Goal: Task Accomplishment & Management: Complete application form

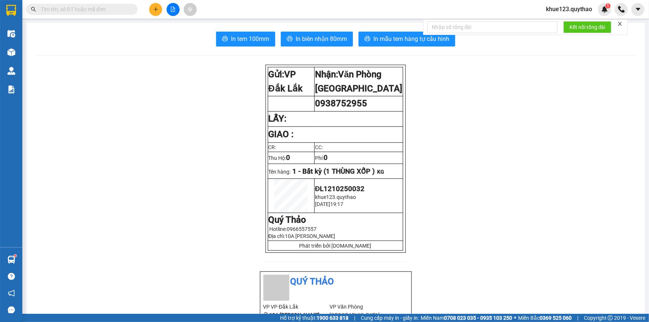
click at [582, 7] on span "khue123.quythao" at bounding box center [569, 8] width 58 height 9
click at [578, 22] on span "Đăng xuất" at bounding box center [572, 23] width 42 height 8
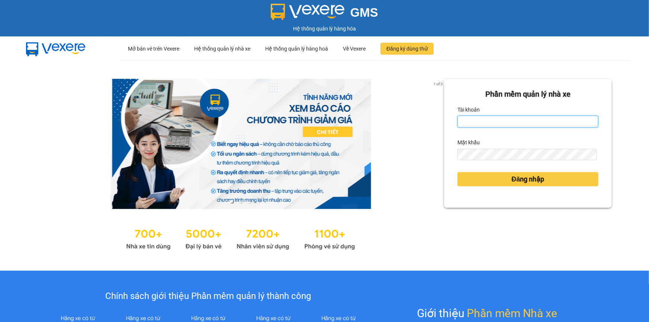
click at [460, 119] on input "Tài khoản" at bounding box center [527, 122] width 141 height 12
click at [508, 120] on input "thily.quythao" at bounding box center [527, 122] width 141 height 12
drag, startPoint x: 510, startPoint y: 120, endPoint x: 487, endPoint y: 120, distance: 22.7
click at [487, 120] on input "thily.quythaoLy123456" at bounding box center [527, 122] width 141 height 12
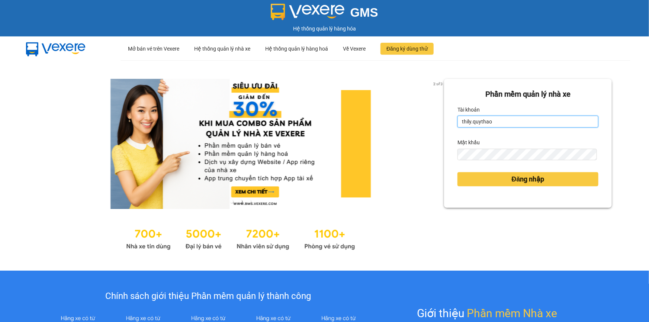
type input "thily.quythao"
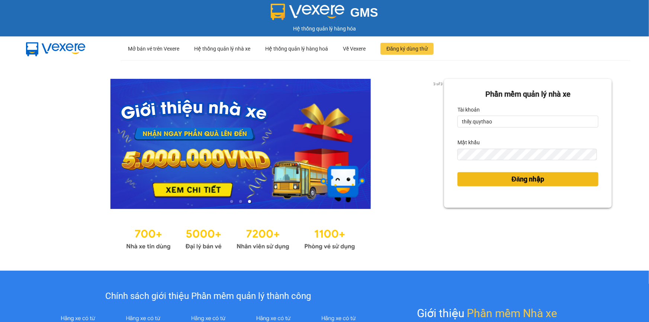
click at [534, 179] on span "Đăng nhập" at bounding box center [528, 179] width 33 height 10
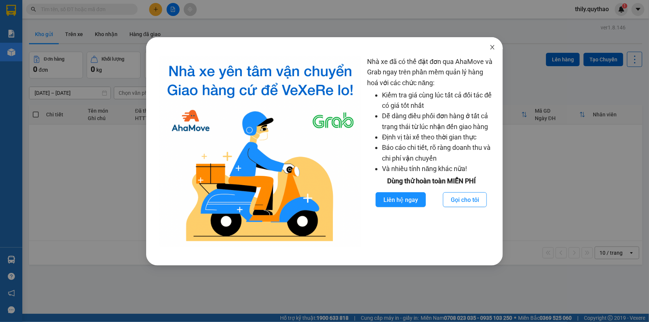
click at [492, 50] on icon "close" at bounding box center [492, 47] width 6 height 6
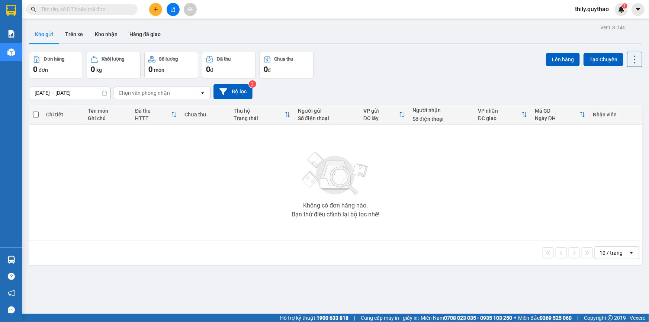
click at [152, 13] on button at bounding box center [155, 9] width 13 height 13
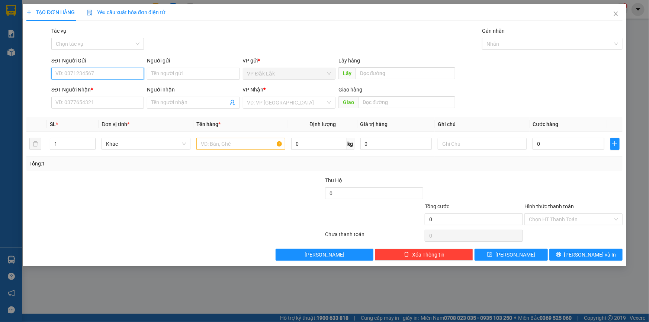
click at [87, 73] on input "SĐT Người Gửi" at bounding box center [97, 74] width 93 height 12
type input "0972177258"
drag, startPoint x: 72, startPoint y: 90, endPoint x: 80, endPoint y: 92, distance: 7.8
click at [73, 90] on div "0972177258" at bounding box center [98, 88] width 84 height 8
type input "0981100483"
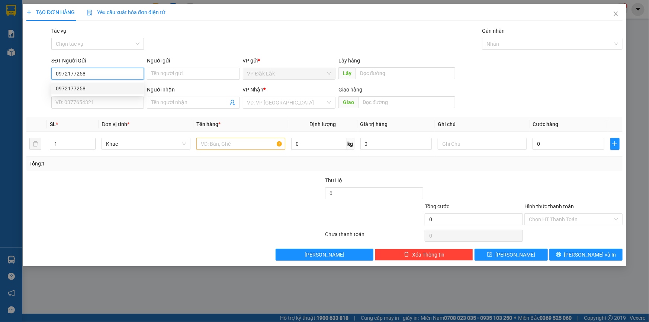
type input "VX AN PHÚ"
type input "0972177258"
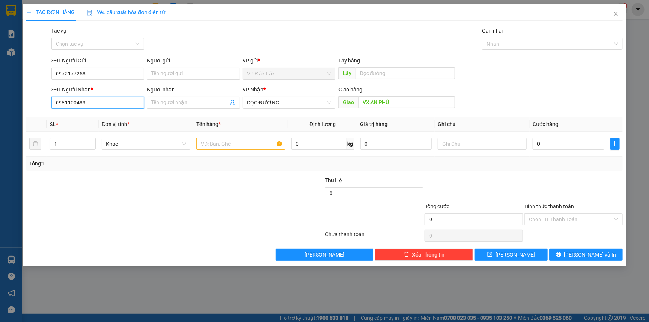
click at [87, 102] on input "0981100483" at bounding box center [97, 103] width 93 height 12
type input "0"
type input "0377780792"
click at [401, 104] on input "VX AN PHÚ" at bounding box center [406, 102] width 97 height 12
type input "O"
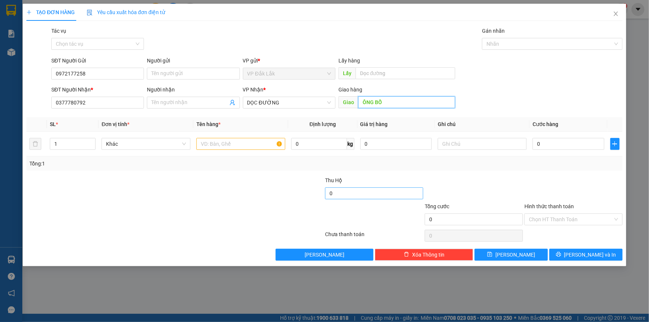
type input "ÔNG BỐ"
click at [331, 194] on input "0" at bounding box center [374, 193] width 98 height 12
type input "4.050.000"
click at [219, 145] on input "text" at bounding box center [240, 144] width 89 height 12
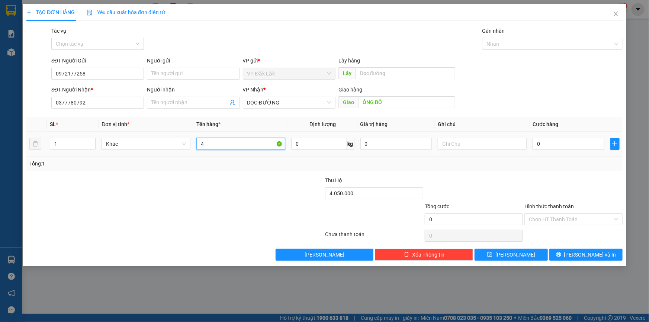
type input "4"
type input "2 THÙNG GIẤY"
click at [538, 147] on input "0" at bounding box center [569, 144] width 72 height 12
type input "2"
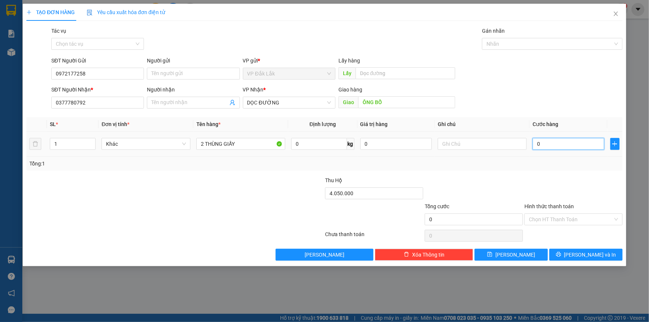
type input "2"
type input "25"
type input "250"
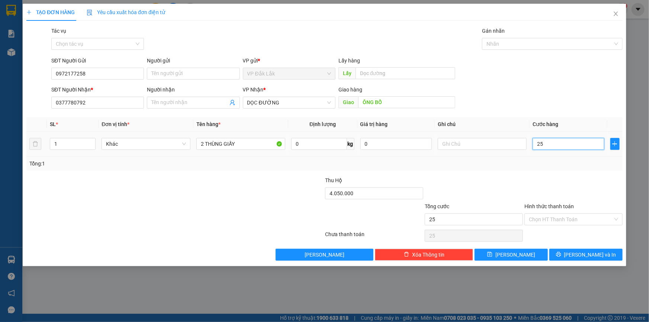
type input "250"
type input "2.500"
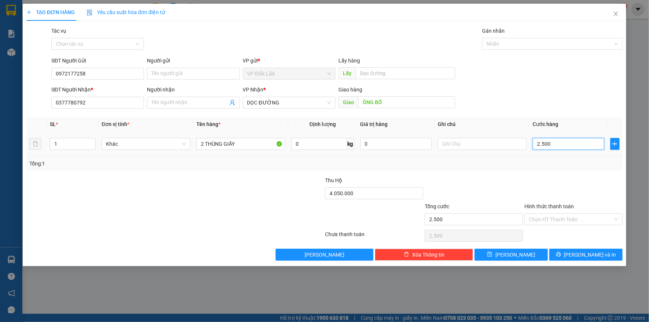
type input "25.000"
type input "250.000"
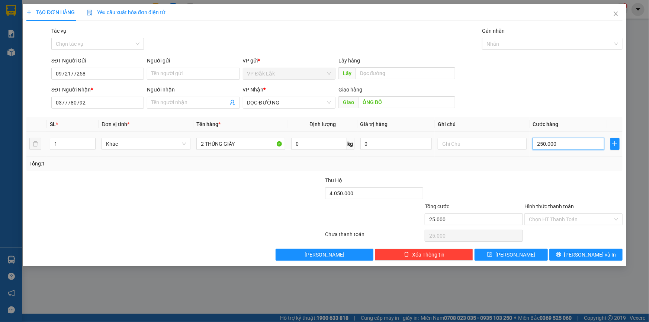
type input "250.000"
click at [563, 220] on input "Hình thức thanh toán" at bounding box center [571, 219] width 84 height 11
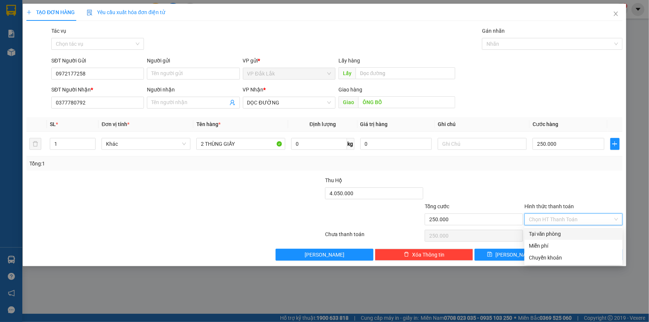
click at [562, 233] on div "Tại văn phòng" at bounding box center [573, 234] width 89 height 8
type input "0"
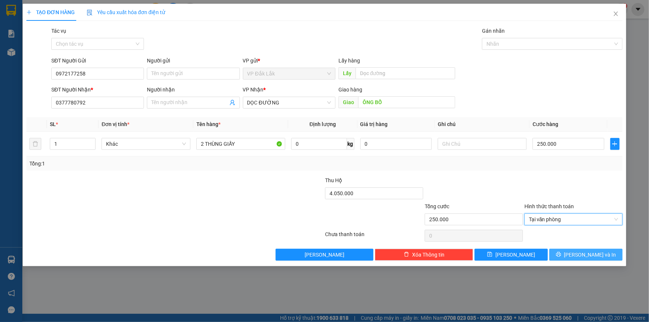
click at [561, 254] on icon "printer" at bounding box center [558, 254] width 5 height 5
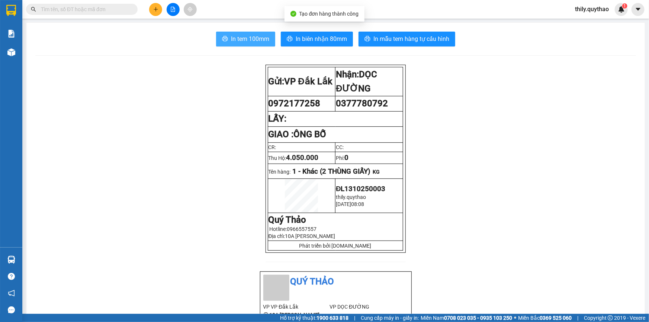
click at [256, 37] on span "In tem 100mm" at bounding box center [250, 38] width 38 height 9
